Goal: Transaction & Acquisition: Purchase product/service

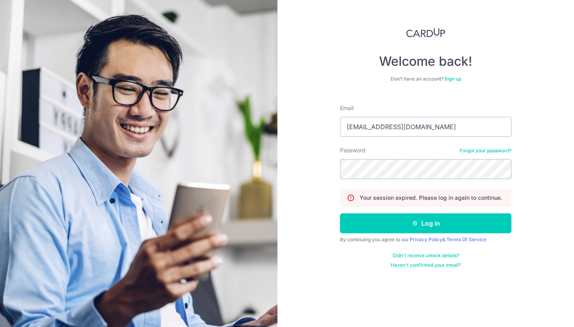
type input "wevangelyn@gmail.com"
click at [426, 223] on button "Log in" at bounding box center [425, 223] width 171 height 20
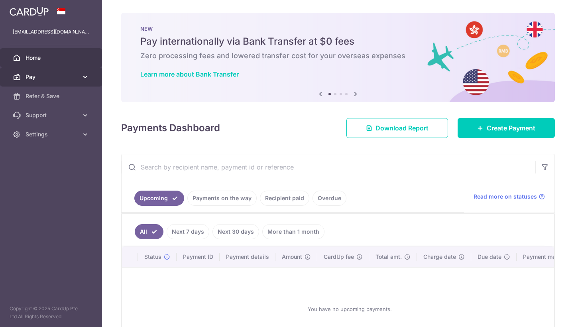
click at [71, 73] on span "Pay" at bounding box center [52, 77] width 53 height 8
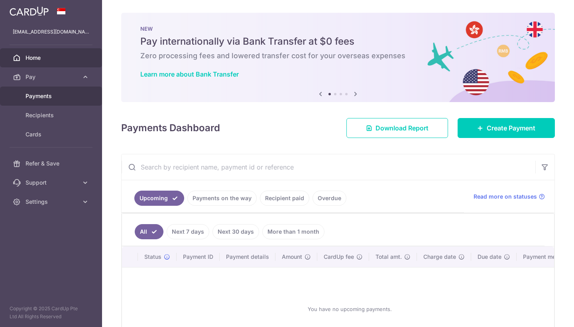
click at [59, 98] on span "Payments" at bounding box center [52, 96] width 53 height 8
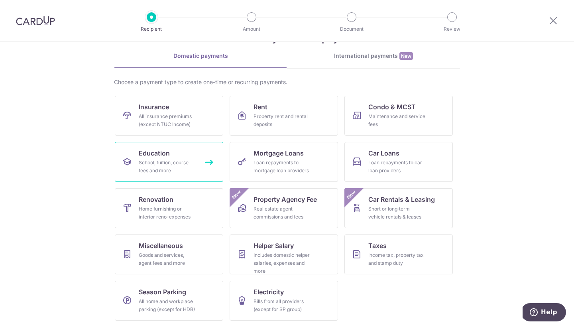
scroll to position [30, 0]
click at [180, 163] on div "School, tuition, course fees and more" at bounding box center [167, 167] width 57 height 16
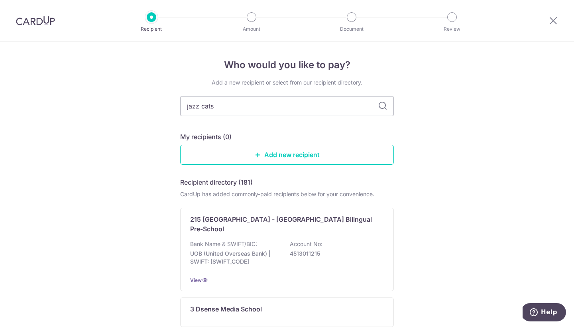
type input "jazz cats"
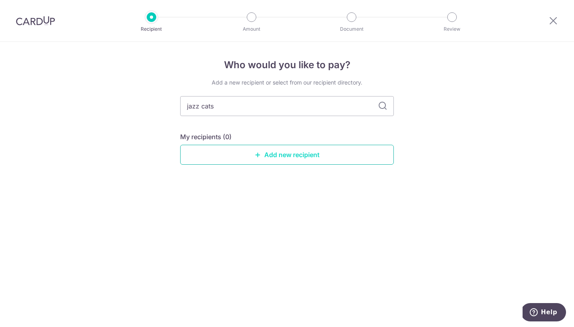
click at [304, 153] on link "Add new recipient" at bounding box center [287, 155] width 214 height 20
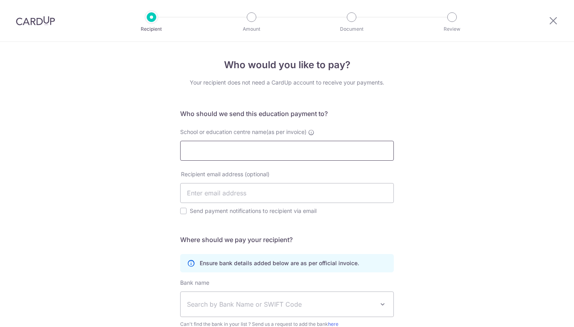
click at [299, 147] on input "School or education centre name(as per invoice)" at bounding box center [287, 151] width 214 height 20
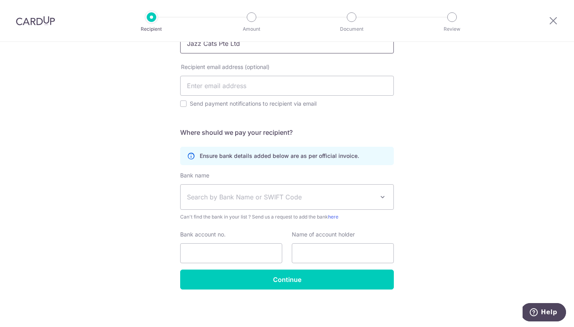
scroll to position [107, 0]
type input "Jazz Cats Pte Ltd"
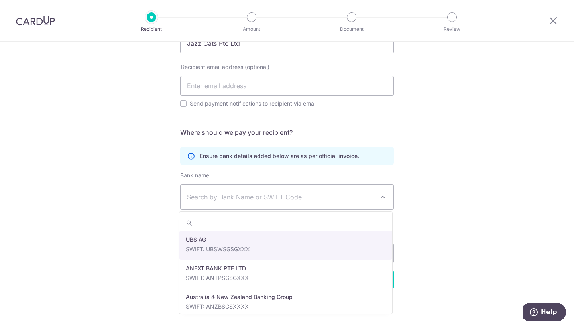
click at [233, 196] on span "Search by Bank Name or SWIFT Code" at bounding box center [280, 197] width 187 height 10
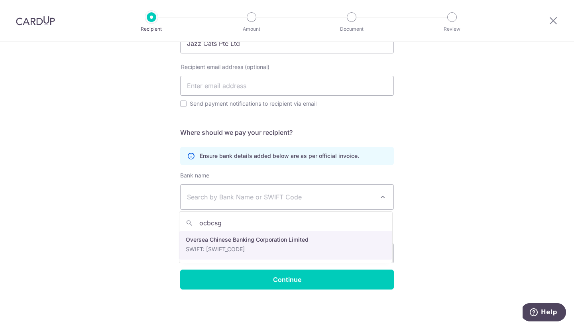
type input "ocbcsg"
select select "12"
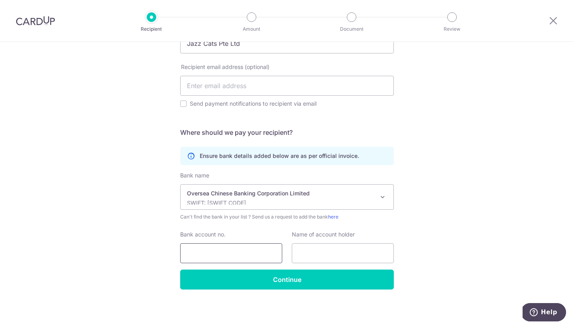
click at [233, 253] on input "Bank account no." at bounding box center [231, 253] width 102 height 20
paste input "686833716001"
type input "686833716001"
click at [326, 246] on input "text" at bounding box center [343, 253] width 102 height 20
paste input "Jazz Cats Pte Ltd"
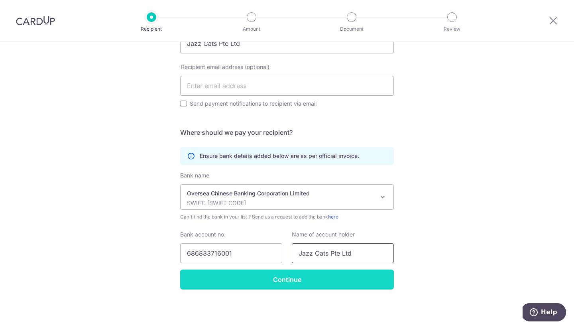
type input "Jazz Cats Pte Ltd"
click at [299, 285] on input "Continue" at bounding box center [287, 279] width 214 height 20
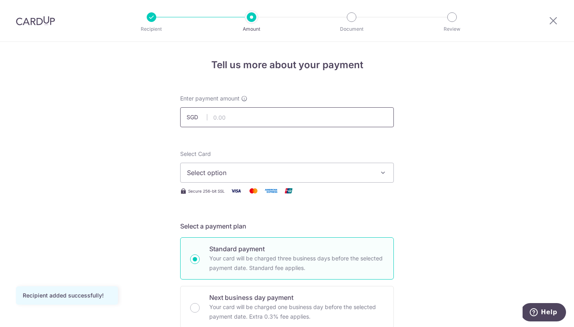
click at [228, 112] on input "text" at bounding box center [287, 117] width 214 height 20
type input "1,014.00"
click at [307, 176] on span "Select option" at bounding box center [280, 173] width 186 height 10
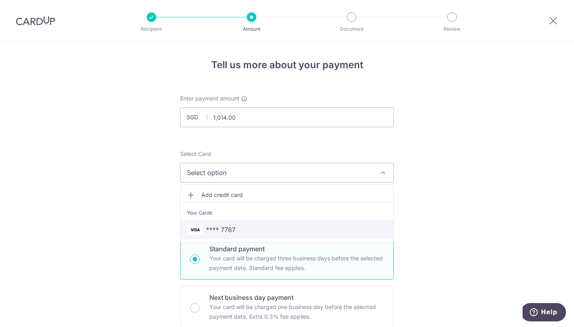
click at [273, 226] on span "**** 7767" at bounding box center [287, 230] width 200 height 10
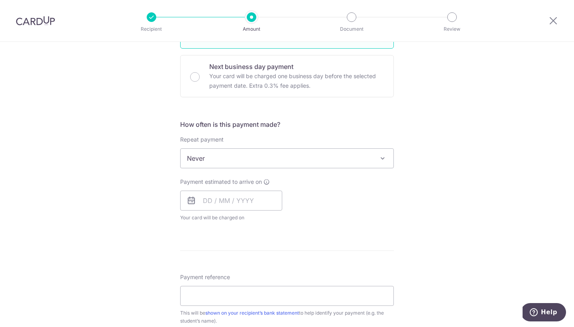
scroll to position [249, 0]
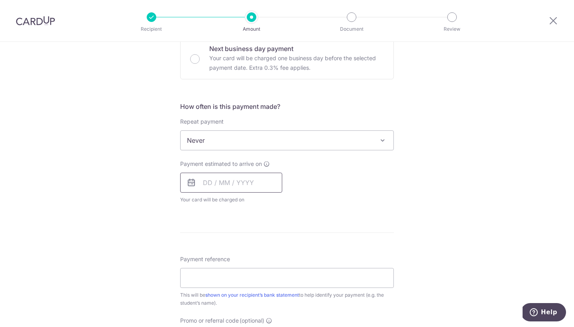
click at [204, 182] on input "text" at bounding box center [231, 183] width 102 height 20
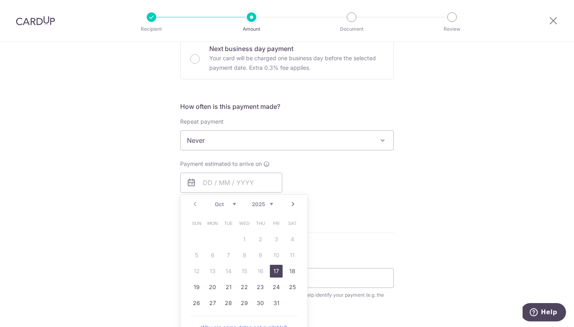
click at [277, 268] on link "17" at bounding box center [276, 271] width 13 height 13
type input "17/10/2025"
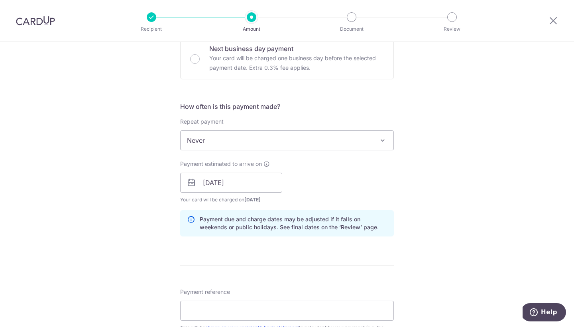
scroll to position [365, 0]
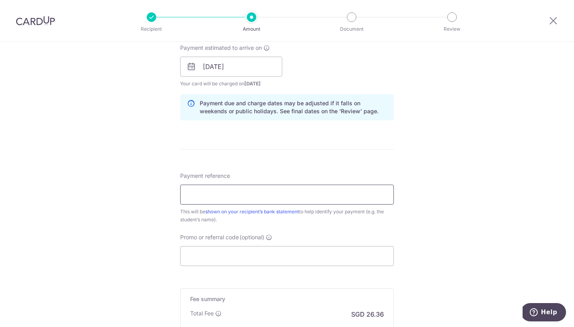
click at [269, 198] on input "Payment reference" at bounding box center [287, 195] width 214 height 20
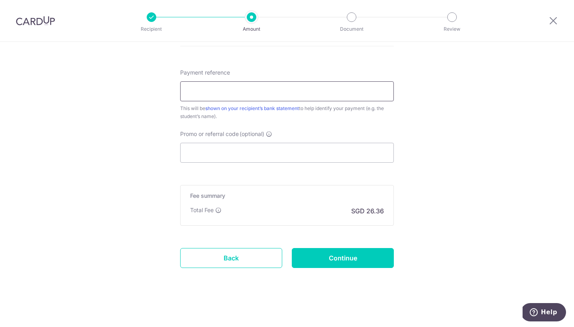
scroll to position [467, 0]
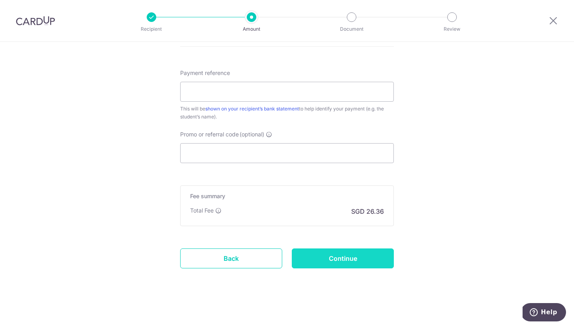
click at [321, 249] on input "Continue" at bounding box center [343, 258] width 102 height 20
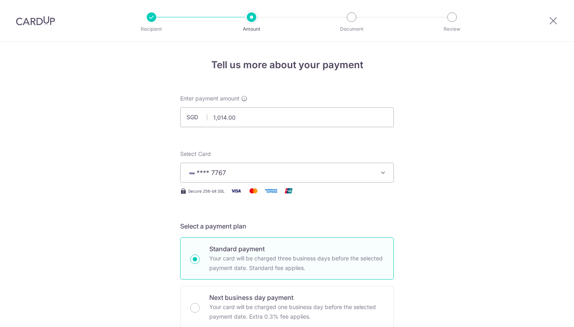
scroll to position [480, 0]
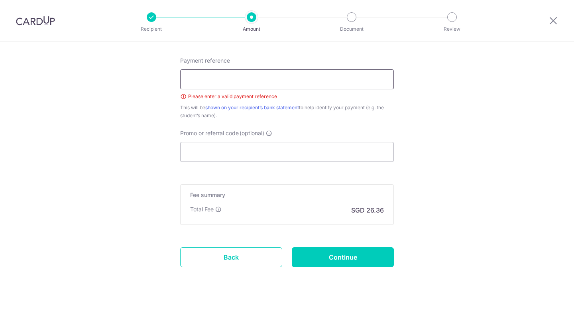
click at [286, 79] on input "Payment reference" at bounding box center [287, 79] width 214 height 20
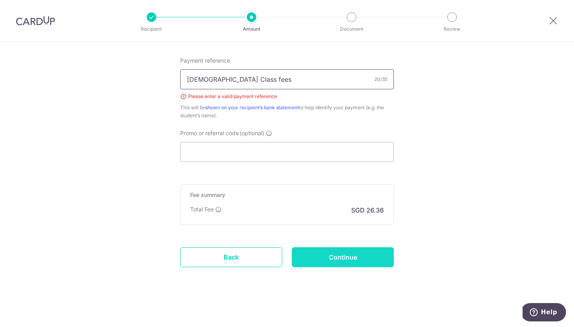
type input "[DEMOGRAPHIC_DATA] Class fees"
click at [332, 253] on input "Continue" at bounding box center [343, 257] width 102 height 20
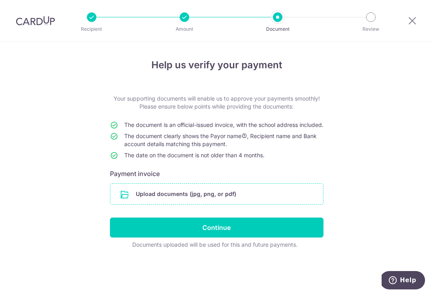
click at [156, 199] on input "file" at bounding box center [216, 193] width 213 height 21
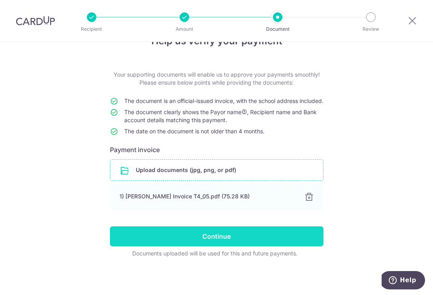
scroll to position [32, 0]
click at [275, 236] on input "Continue" at bounding box center [217, 236] width 214 height 20
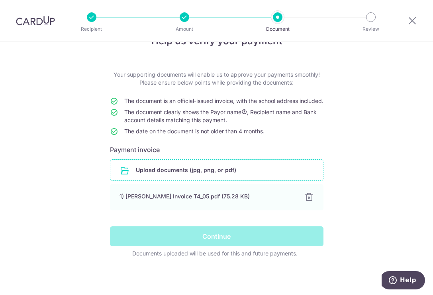
click at [275, 236] on div "Continue" at bounding box center [216, 236] width 223 height 20
click at [212, 236] on div "Continue" at bounding box center [216, 236] width 223 height 20
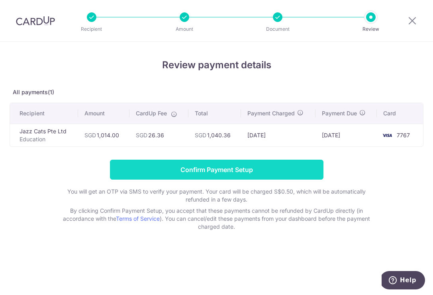
click at [232, 175] on input "Confirm Payment Setup" at bounding box center [217, 169] width 214 height 20
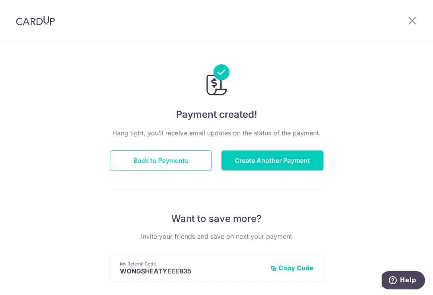
click at [144, 160] on button "Back to Payments" at bounding box center [161, 160] width 102 height 20
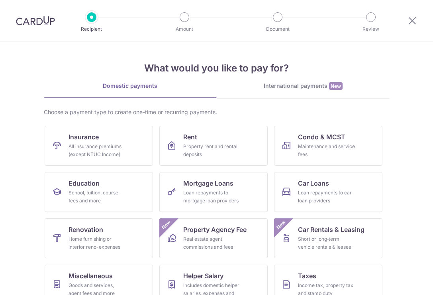
scroll to position [62, 0]
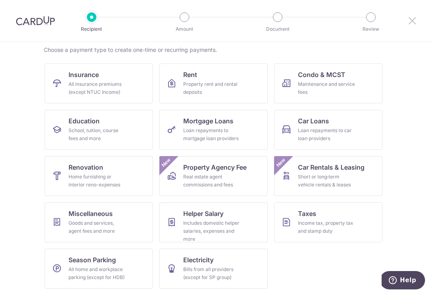
click at [415, 19] on icon at bounding box center [413, 21] width 10 height 10
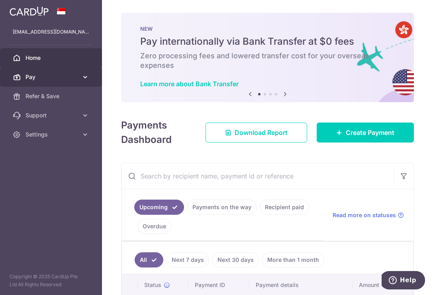
click at [47, 80] on span "Pay" at bounding box center [52, 77] width 53 height 8
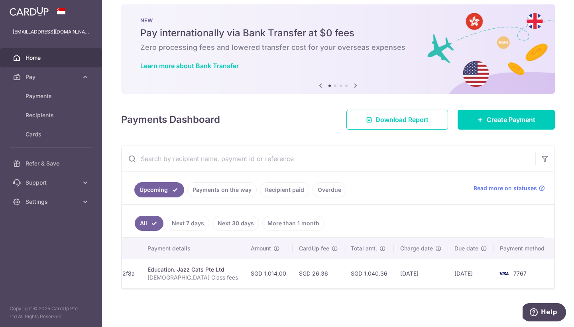
scroll to position [1, 0]
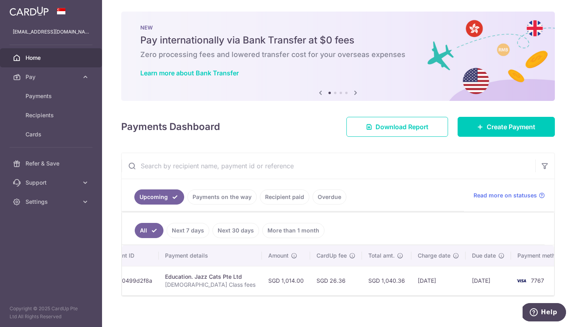
click at [293, 194] on link "Recipient paid" at bounding box center [284, 196] width 49 height 15
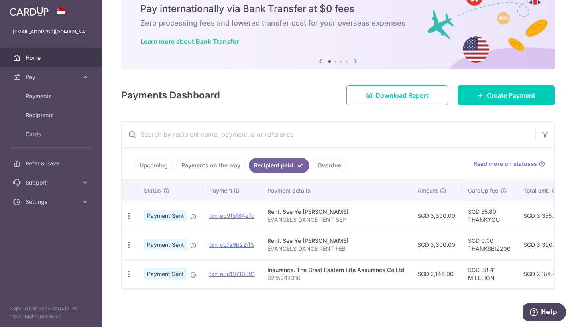
scroll to position [0, 0]
click at [433, 94] on icon at bounding box center [480, 95] width 6 height 6
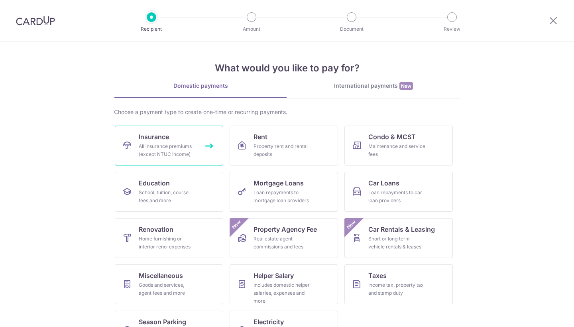
click at [179, 136] on link "Insurance All insurance premiums (except NTUC Income)" at bounding box center [169, 146] width 108 height 40
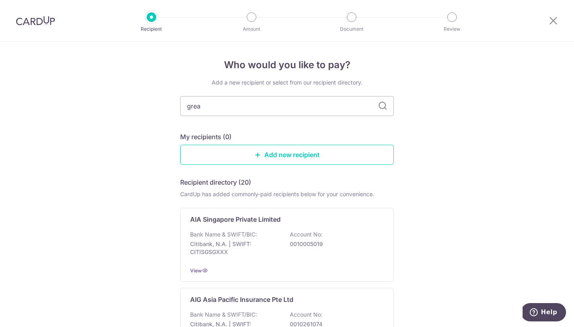
type input "great"
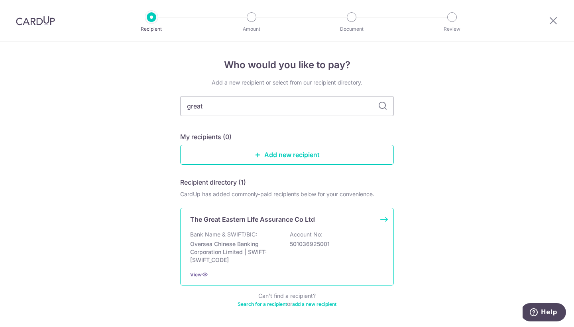
click at [265, 263] on p "Oversea Chinese Banking Corporation Limited | SWIFT: [SWIFT_CODE]" at bounding box center [234, 252] width 89 height 24
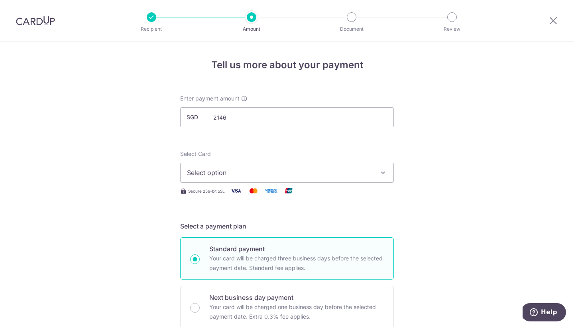
type input "2,146.00"
click at [256, 173] on span "Select option" at bounding box center [280, 173] width 186 height 10
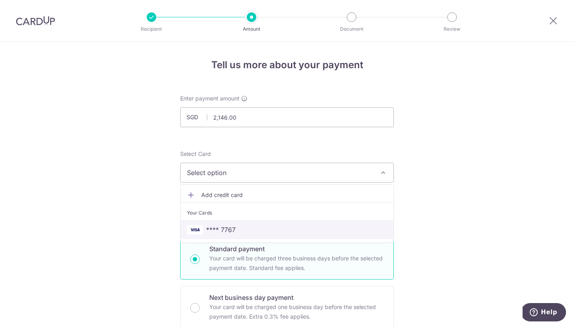
click at [233, 220] on link "**** 7767" at bounding box center [287, 229] width 213 height 19
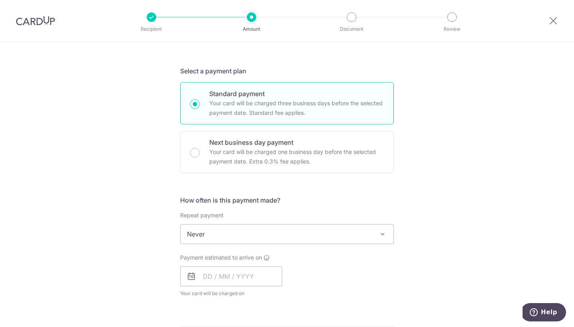
scroll to position [186, 0]
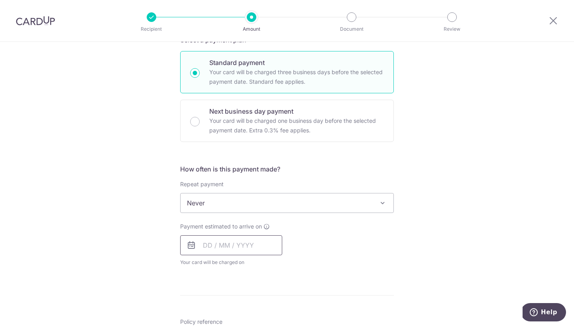
click at [202, 243] on input "text" at bounding box center [231, 245] width 102 height 20
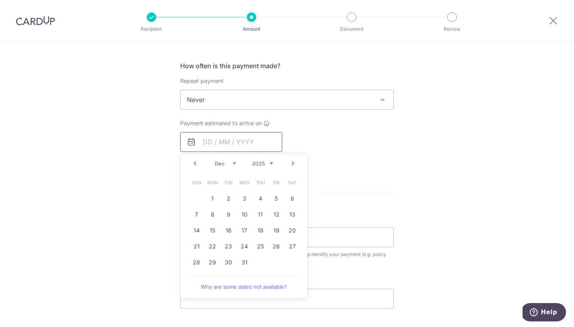
scroll to position [290, 0]
click at [240, 258] on link "31" at bounding box center [244, 261] width 13 height 13
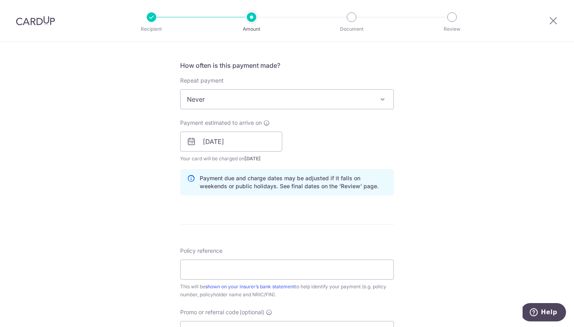
click at [298, 134] on div "Payment estimated to arrive on 31/12/2025 Prev Next Dec 2025 2026 2027 2028 202…" at bounding box center [286, 141] width 223 height 44
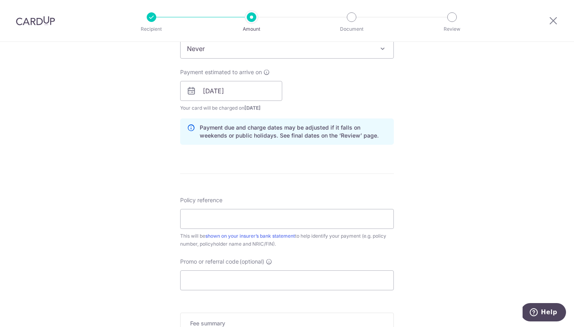
scroll to position [368, 0]
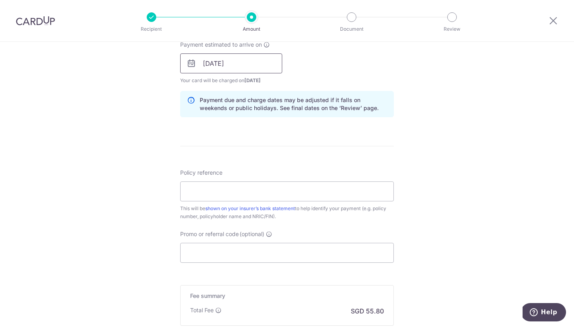
drag, startPoint x: 298, startPoint y: 134, endPoint x: 204, endPoint y: 66, distance: 116.1
click at [204, 66] on input "31/12/2025" at bounding box center [231, 63] width 102 height 20
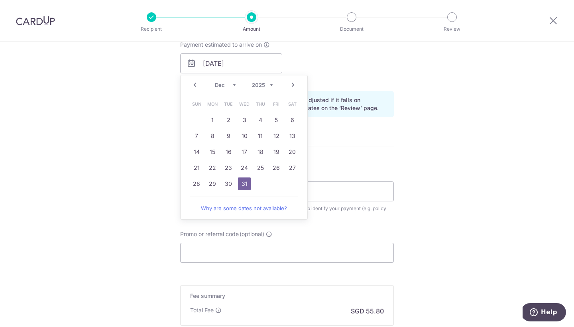
drag, startPoint x: 204, startPoint y: 66, endPoint x: 227, endPoint y: 181, distance: 117.6
click at [227, 181] on link "30" at bounding box center [228, 183] width 13 height 13
type input "[DATE]"
click at [227, 181] on div "Policy reference This will be shown on your insurer’s bank statement to help id…" at bounding box center [287, 195] width 214 height 52
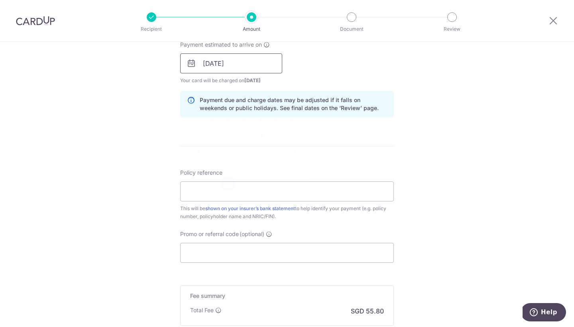
click at [225, 59] on input "[DATE]" at bounding box center [231, 63] width 102 height 20
click at [363, 159] on form "Enter payment amount SGD 2,146.00 2146.00 Select Card **** 7767 Add credit card…" at bounding box center [287, 59] width 214 height 664
click at [267, 64] on input "[DATE]" at bounding box center [231, 63] width 102 height 20
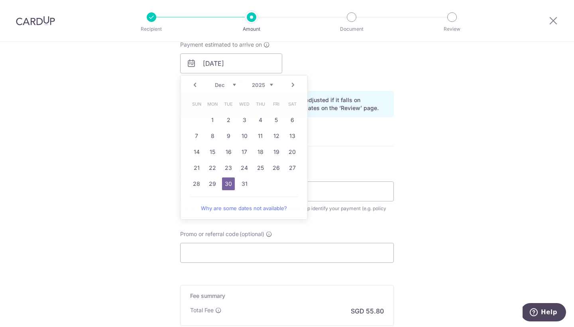
click at [357, 73] on div "Payment estimated to arrive on 30/12/2025 Prev Next Oct Nov Dec 2025 2026 2027 …" at bounding box center [286, 63] width 223 height 44
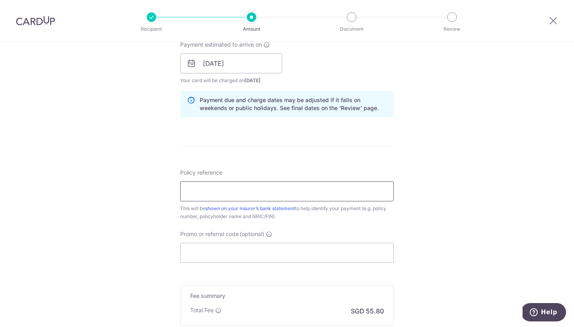
click at [202, 195] on input "Policy reference" at bounding box center [287, 191] width 214 height 20
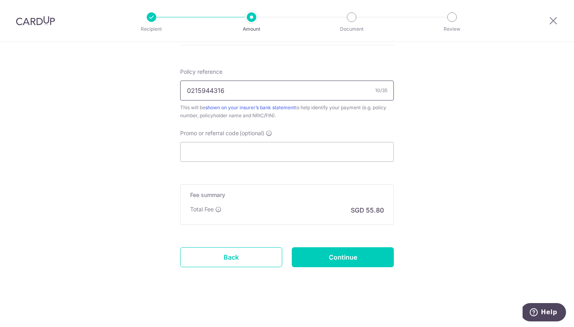
scroll to position [469, 0]
type input "0215944316"
click at [331, 264] on input "Continue" at bounding box center [343, 257] width 102 height 20
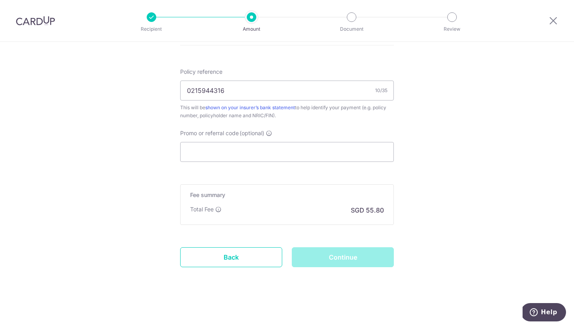
click at [330, 259] on div "Continue" at bounding box center [343, 257] width 112 height 20
drag, startPoint x: 202, startPoint y: 195, endPoint x: 346, endPoint y: 254, distance: 155.9
click at [346, 254] on div "Continue" at bounding box center [343, 257] width 112 height 20
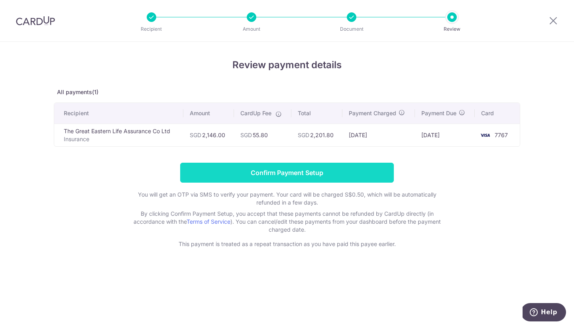
drag, startPoint x: 0, startPoint y: 0, endPoint x: 246, endPoint y: 170, distance: 298.8
click at [246, 170] on input "Confirm Payment Setup" at bounding box center [287, 173] width 214 height 20
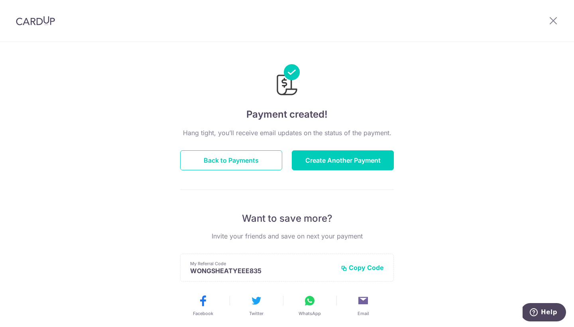
click at [236, 157] on button "Back to Payments" at bounding box center [231, 160] width 102 height 20
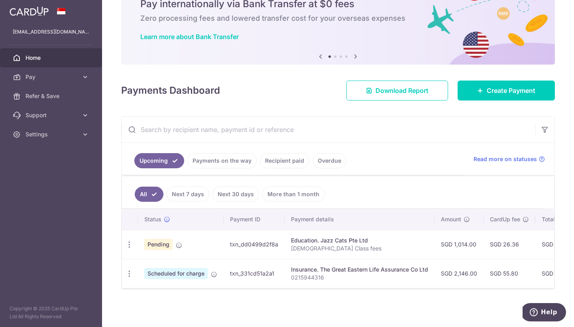
scroll to position [40, 0]
